Goal: Task Accomplishment & Management: Manage account settings

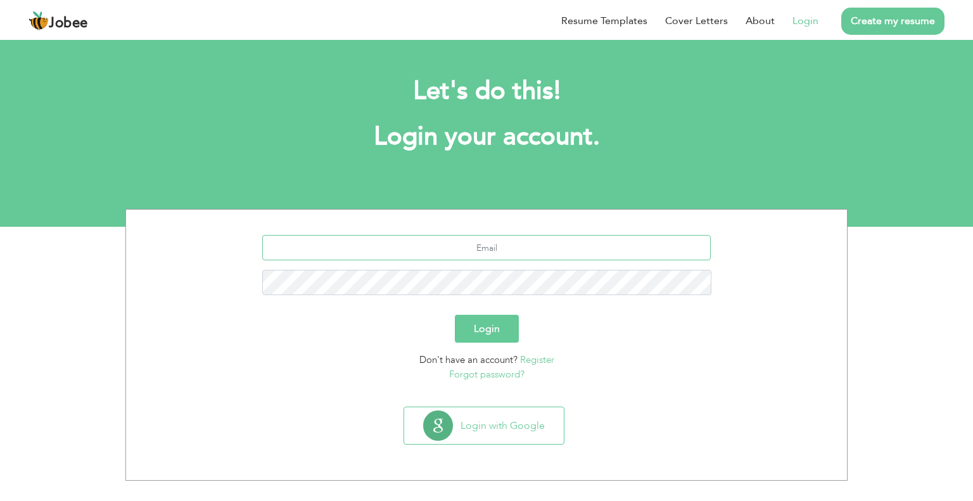
click at [467, 246] on input "text" at bounding box center [486, 247] width 449 height 25
type input "sak_han@yahoo.com"
click at [481, 337] on button "Login" at bounding box center [487, 329] width 64 height 28
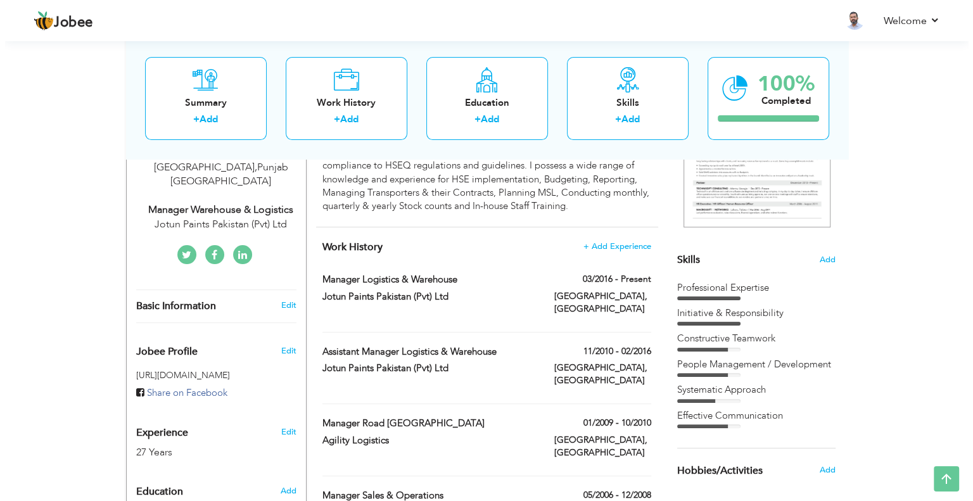
scroll to position [252, 0]
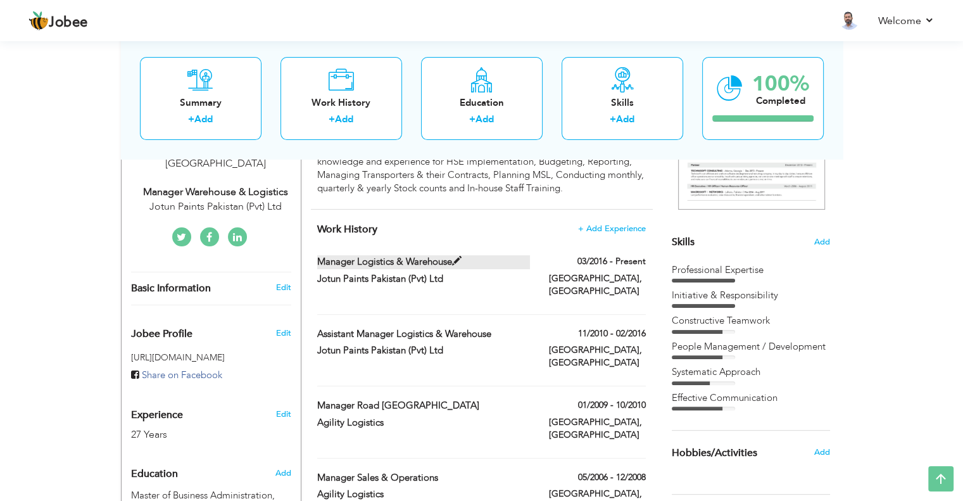
click at [423, 267] on label "Manager Logistics & Warehouse" at bounding box center [423, 261] width 213 height 13
type input "Manager Logistics & Warehouse"
type input "Jotun Paints Pakistan (Pvt) Ltd"
type input "03/2016"
type input "Pakistan"
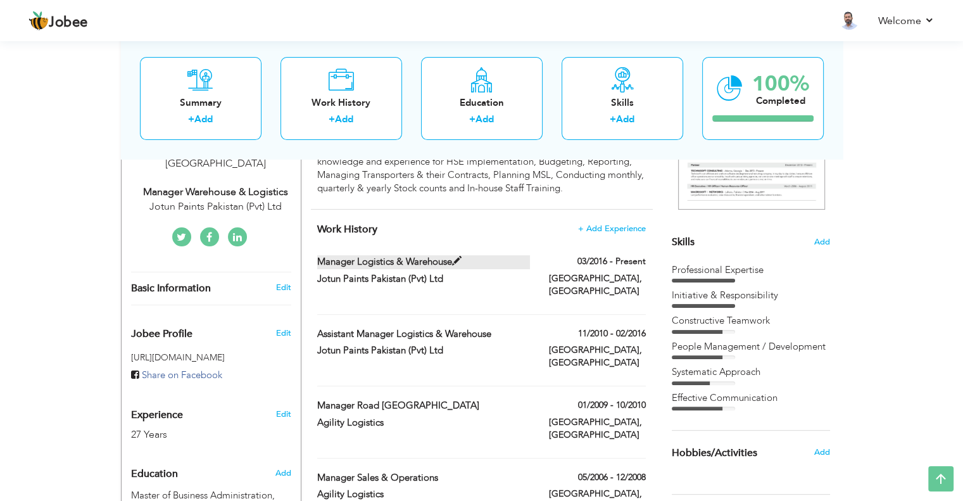
type input "Lahore"
checkbox input "true"
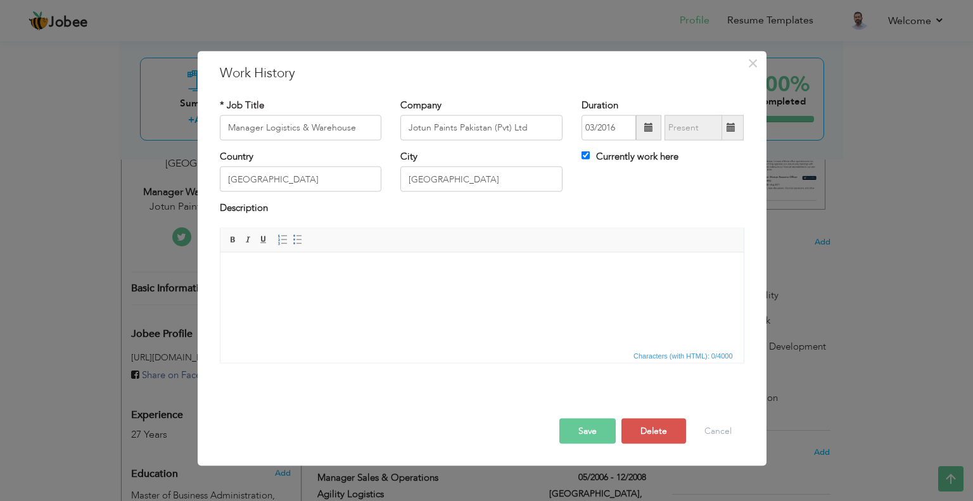
click at [263, 275] on body at bounding box center [481, 271] width 498 height 13
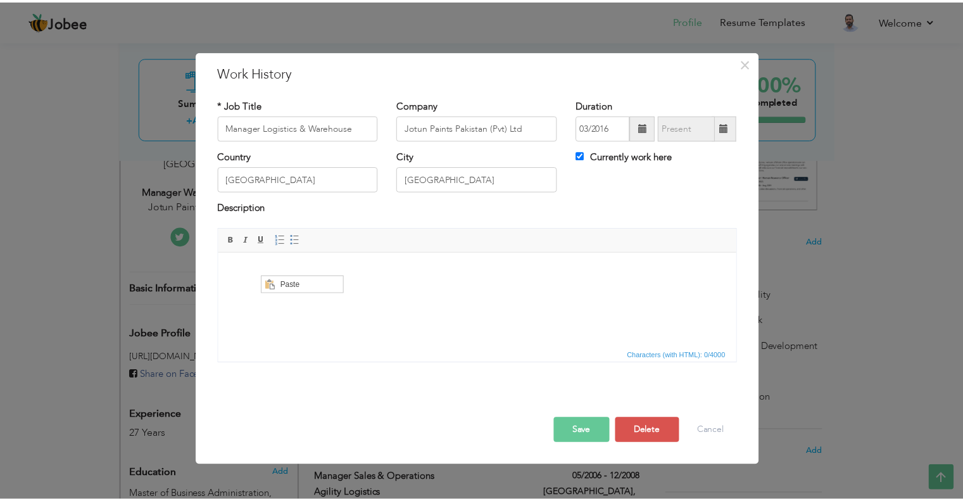
scroll to position [0, 0]
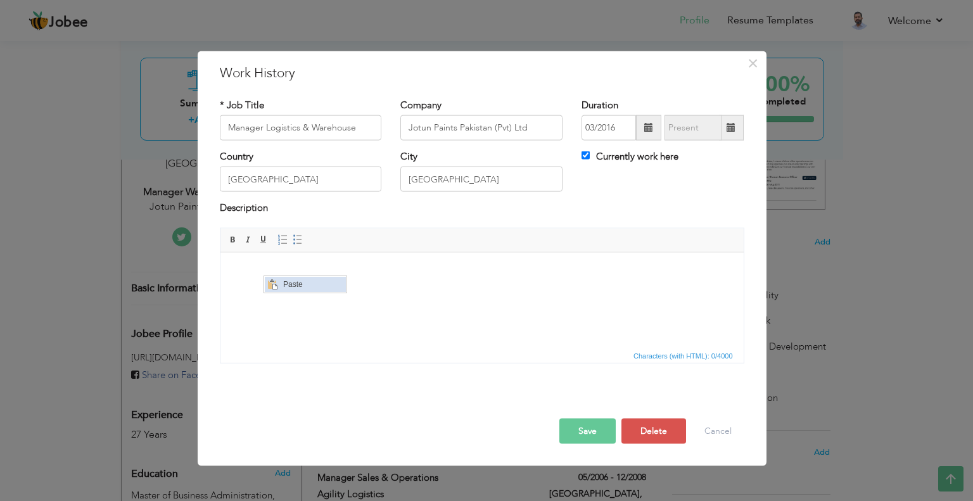
click at [289, 281] on span "Paste" at bounding box center [313, 283] width 66 height 15
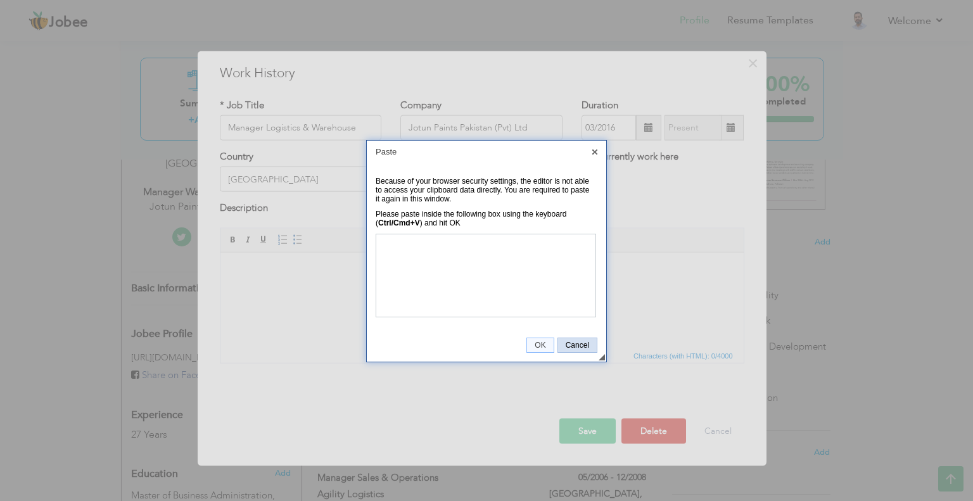
click at [580, 344] on span "Cancel" at bounding box center [577, 345] width 39 height 9
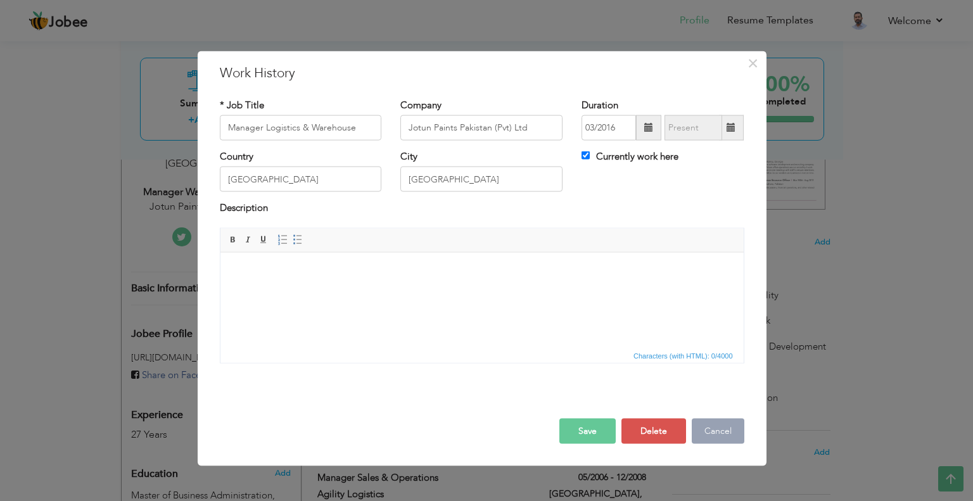
click at [706, 435] on button "Cancel" at bounding box center [718, 430] width 53 height 25
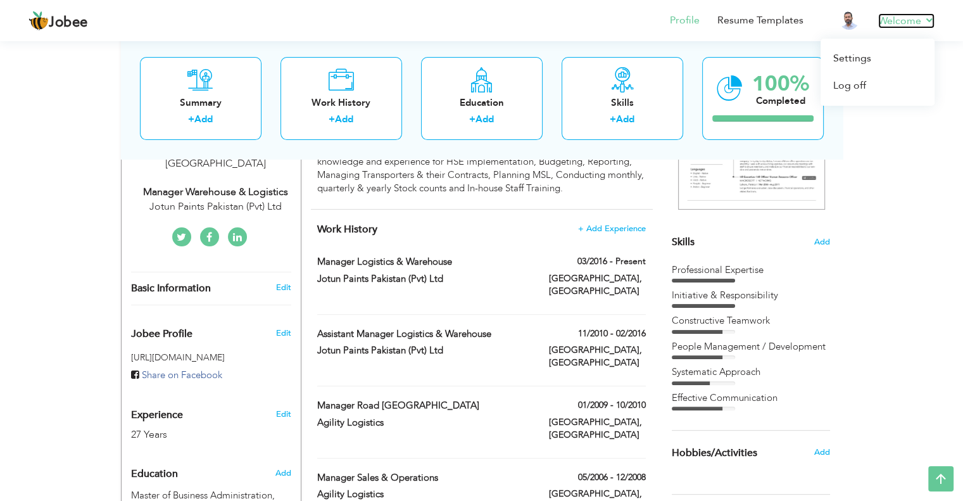
click at [928, 18] on link "Welcome" at bounding box center [906, 20] width 56 height 15
click at [861, 86] on link "Log off" at bounding box center [878, 85] width 114 height 27
